Goal: Check status

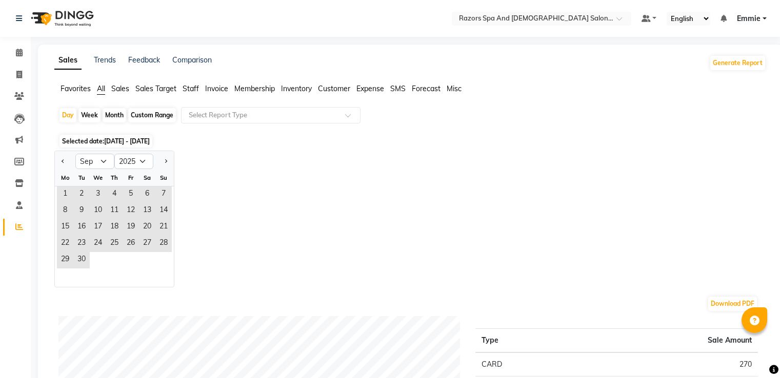
select select "9"
select select "2025"
click at [16, 54] on icon at bounding box center [19, 53] width 7 height 8
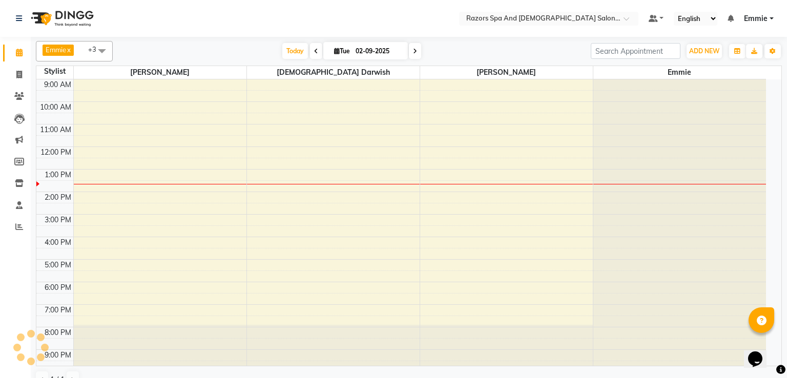
scroll to position [48, 0]
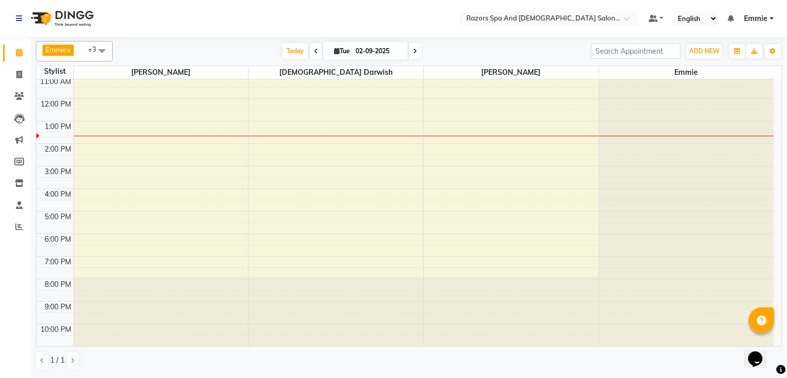
click at [314, 48] on icon at bounding box center [316, 51] width 4 height 6
type input "[DATE]"
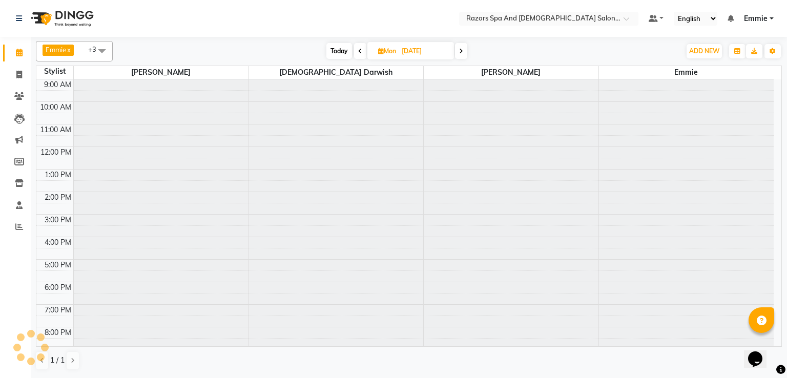
scroll to position [68, 0]
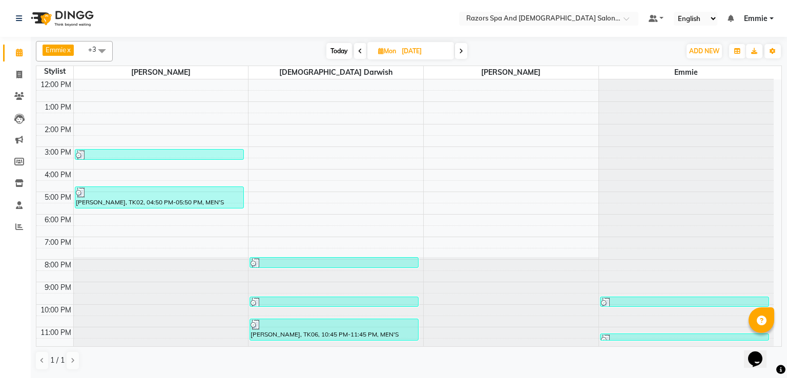
click at [234, 152] on div at bounding box center [159, 155] width 167 height 10
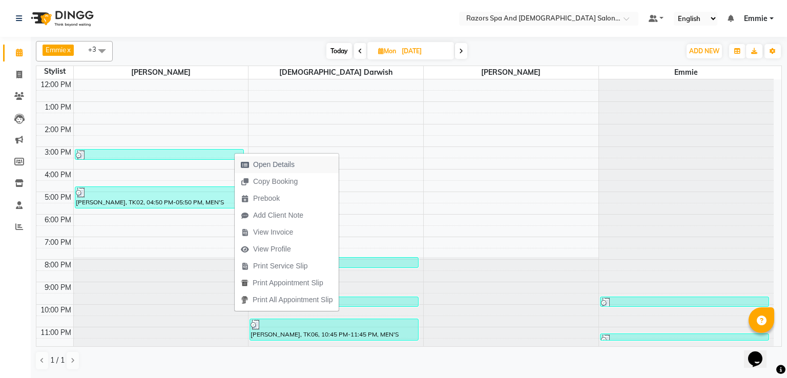
click at [296, 158] on span "Open Details" at bounding box center [268, 164] width 66 height 17
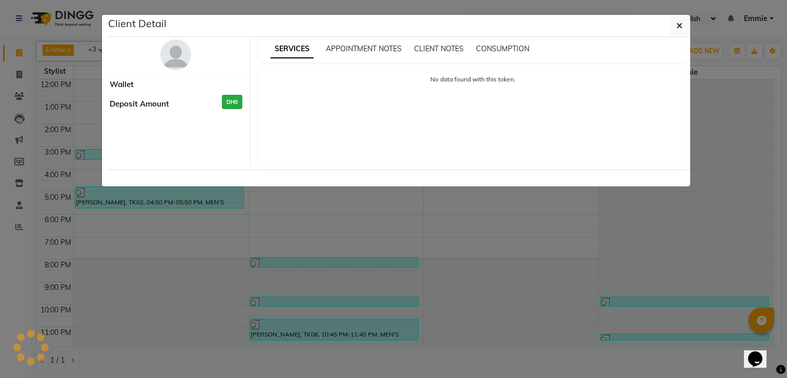
select select "3"
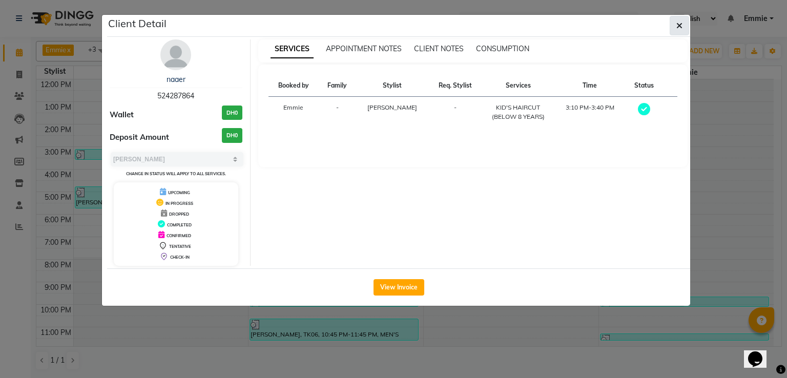
click at [675, 27] on button "button" at bounding box center [679, 25] width 19 height 19
